Goal: Task Accomplishment & Management: Complete application form

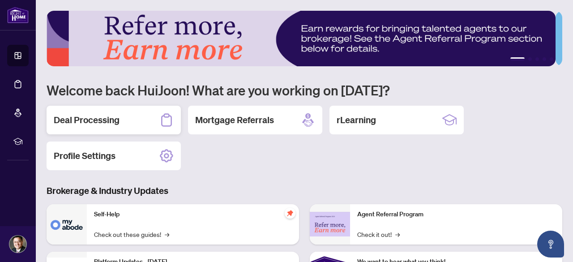
click at [106, 118] on h2 "Deal Processing" at bounding box center [87, 120] width 66 height 13
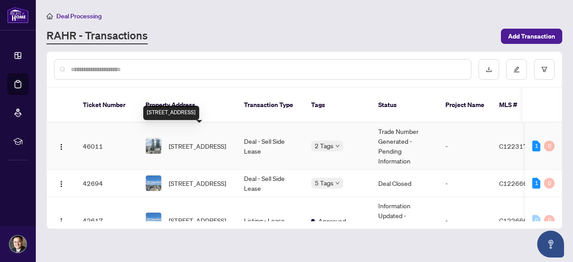
click at [191, 141] on span "[STREET_ADDRESS]" at bounding box center [197, 146] width 57 height 10
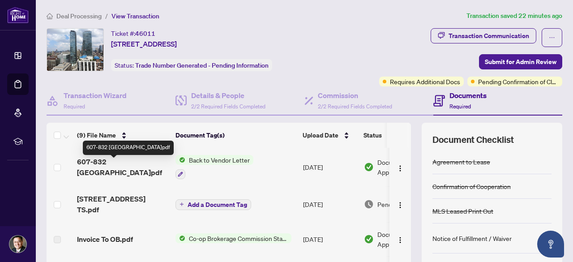
click at [117, 163] on span "607-832 [GEOGRAPHIC_DATA]pdf" at bounding box center [122, 166] width 91 height 21
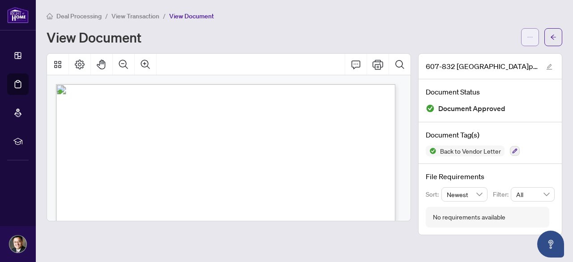
click at [532, 34] on icon "ellipsis" at bounding box center [530, 37] width 6 height 6
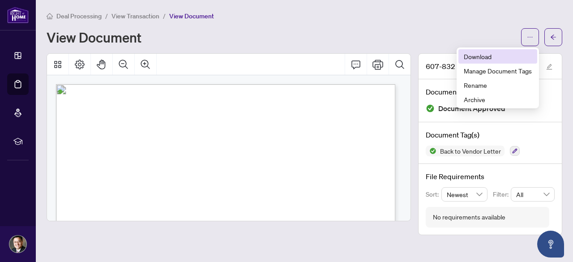
click at [493, 57] on span "Download" at bounding box center [497, 56] width 68 height 10
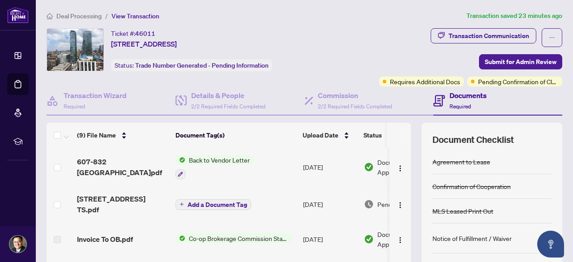
scroll to position [45, 0]
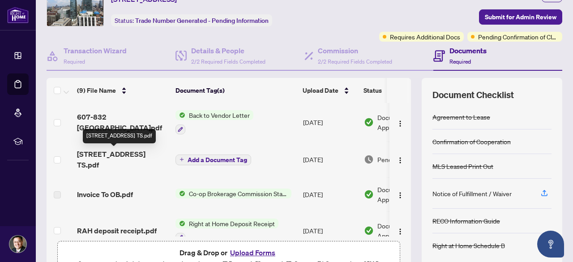
click at [124, 153] on span "[STREET_ADDRESS] TS.pdf" at bounding box center [122, 159] width 91 height 21
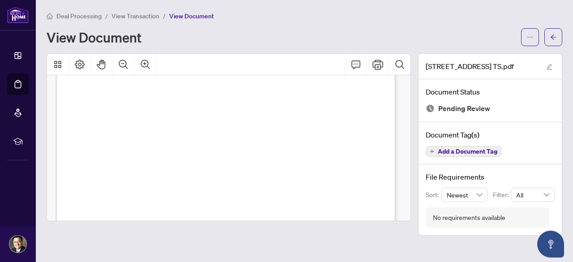
scroll to position [224, 0]
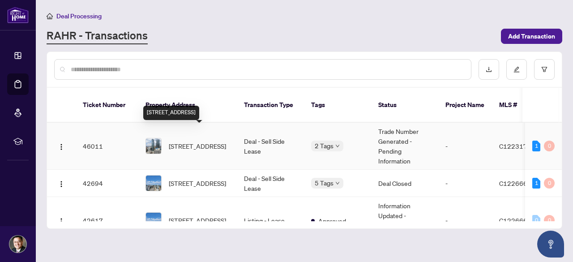
click at [183, 141] on span "[STREET_ADDRESS]" at bounding box center [197, 146] width 57 height 10
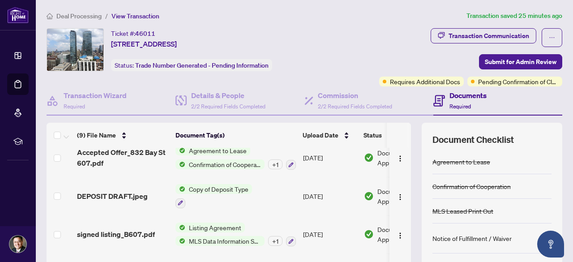
scroll to position [125, 0]
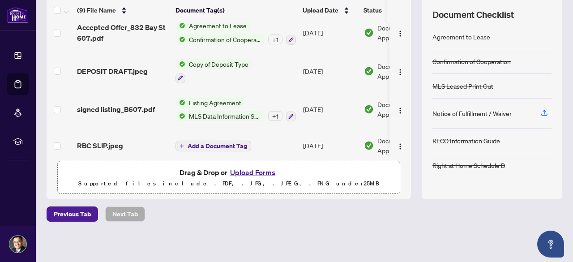
click at [252, 170] on button "Upload Forms" at bounding box center [252, 172] width 51 height 12
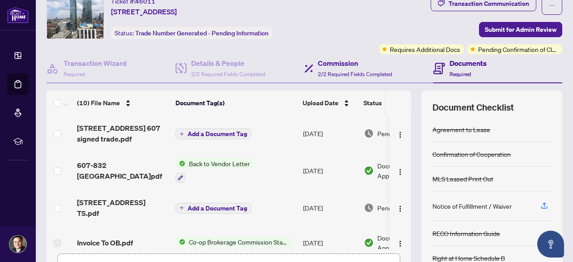
scroll to position [0, 0]
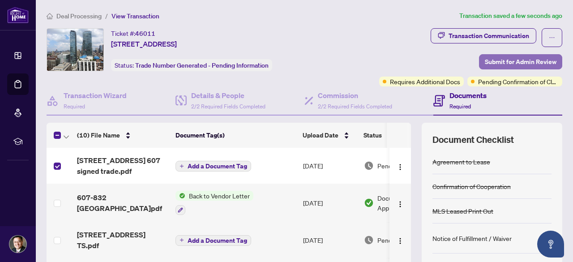
click at [505, 61] on span "Submit for Admin Review" at bounding box center [520, 62] width 72 height 14
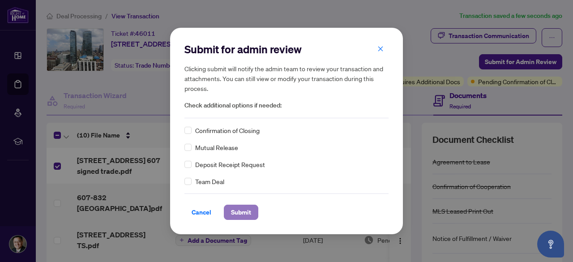
click at [246, 212] on span "Submit" at bounding box center [241, 212] width 20 height 14
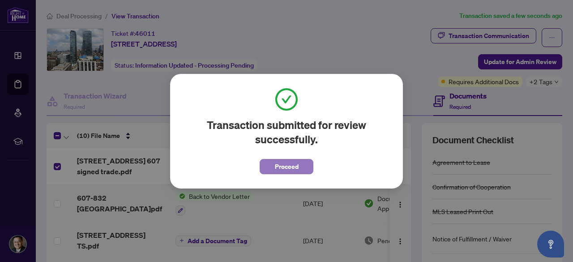
click at [292, 171] on span "Proceed" at bounding box center [287, 166] width 24 height 14
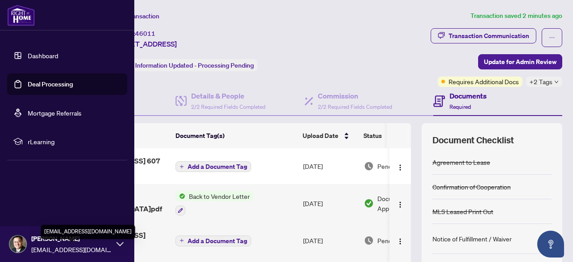
click at [52, 251] on span "[EMAIL_ADDRESS][DOMAIN_NAME]" at bounding box center [71, 249] width 81 height 10
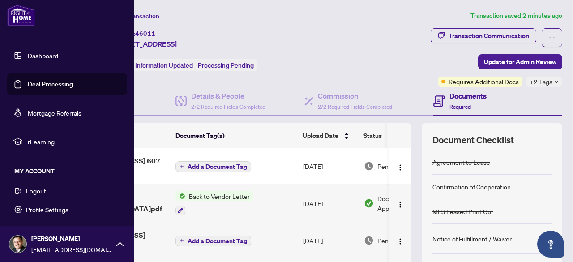
click at [35, 195] on span "Logout" at bounding box center [36, 190] width 20 height 14
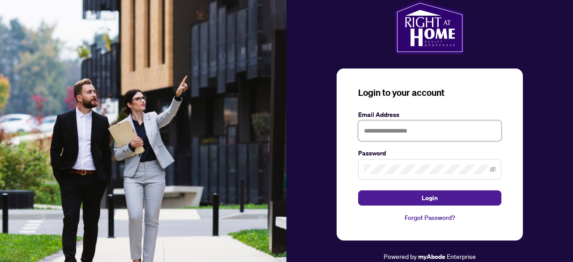
type input "**********"
